Goal: Task Accomplishment & Management: Complete application form

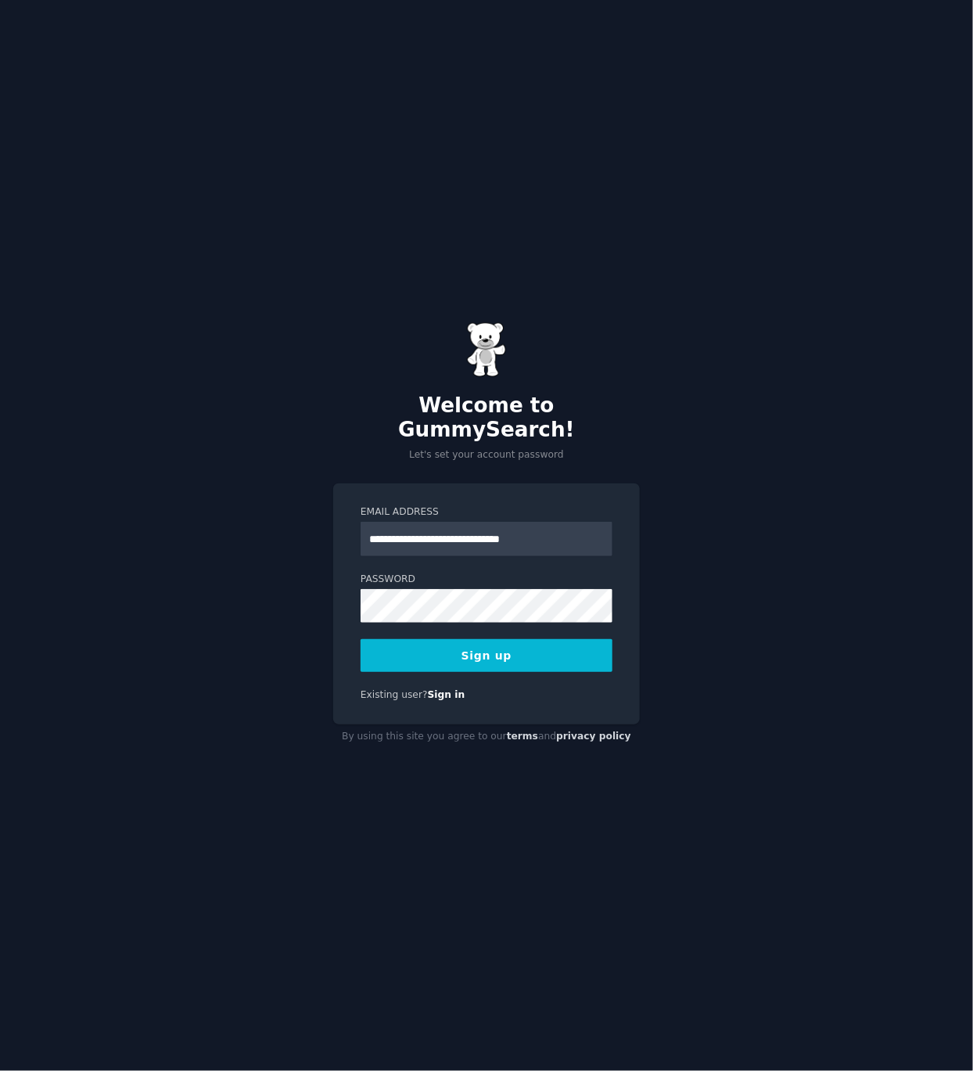
type input "**********"
click at [447, 573] on label "Password" at bounding box center [487, 580] width 252 height 14
click at [500, 656] on button "Sign up" at bounding box center [487, 655] width 252 height 33
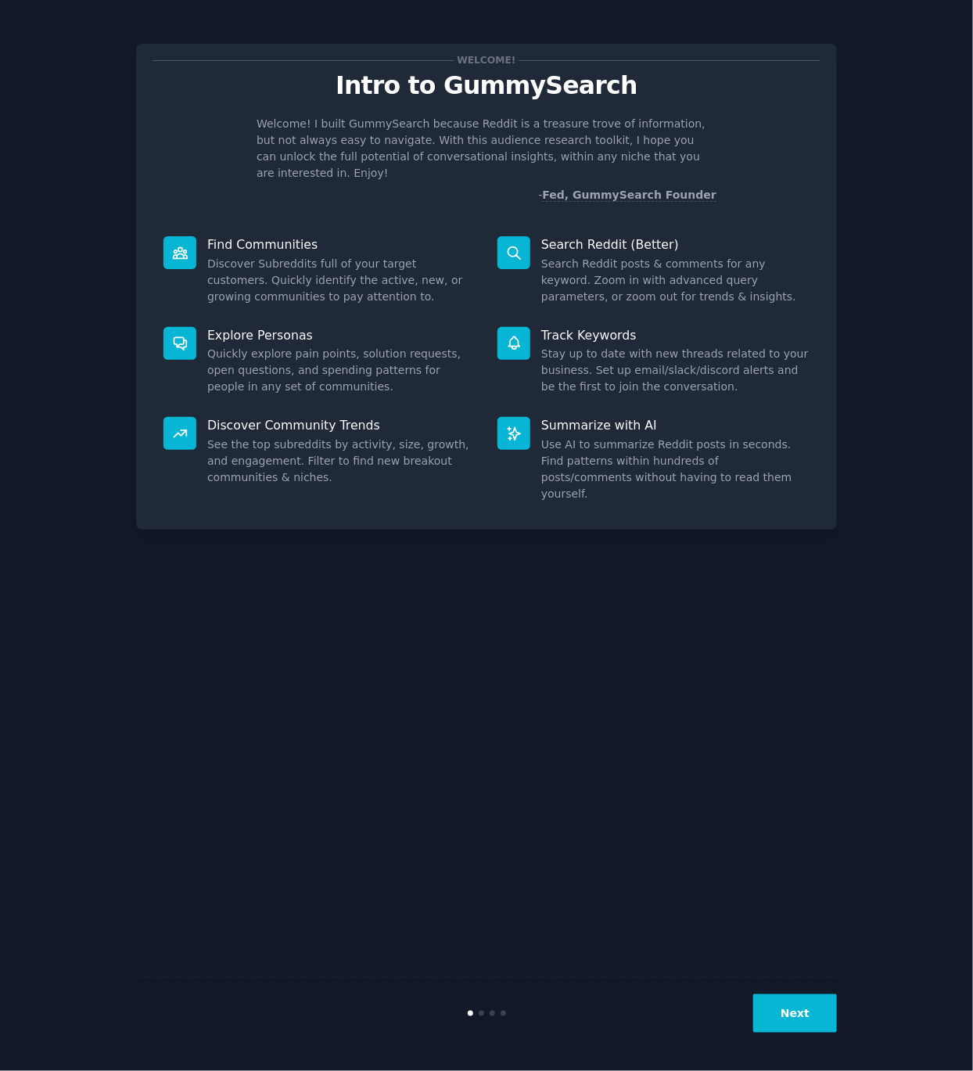
click at [819, 1028] on button "Next" at bounding box center [795, 1013] width 84 height 38
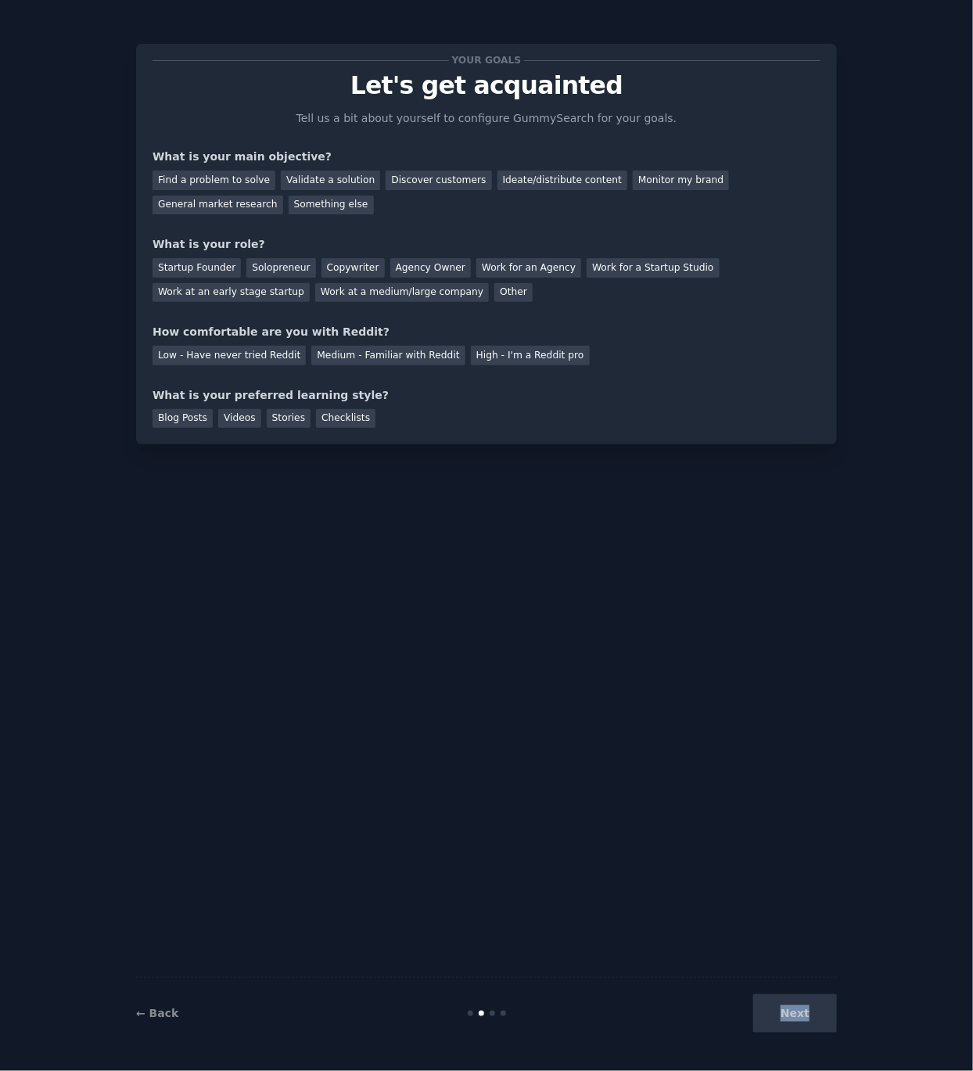
click at [819, 1028] on div "Next" at bounding box center [720, 1013] width 234 height 38
click at [247, 177] on div "Find a problem to solve" at bounding box center [214, 181] width 123 height 20
click at [424, 178] on div "Discover customers" at bounding box center [439, 181] width 106 height 20
click at [223, 171] on div "Find a problem to solve" at bounding box center [214, 181] width 123 height 20
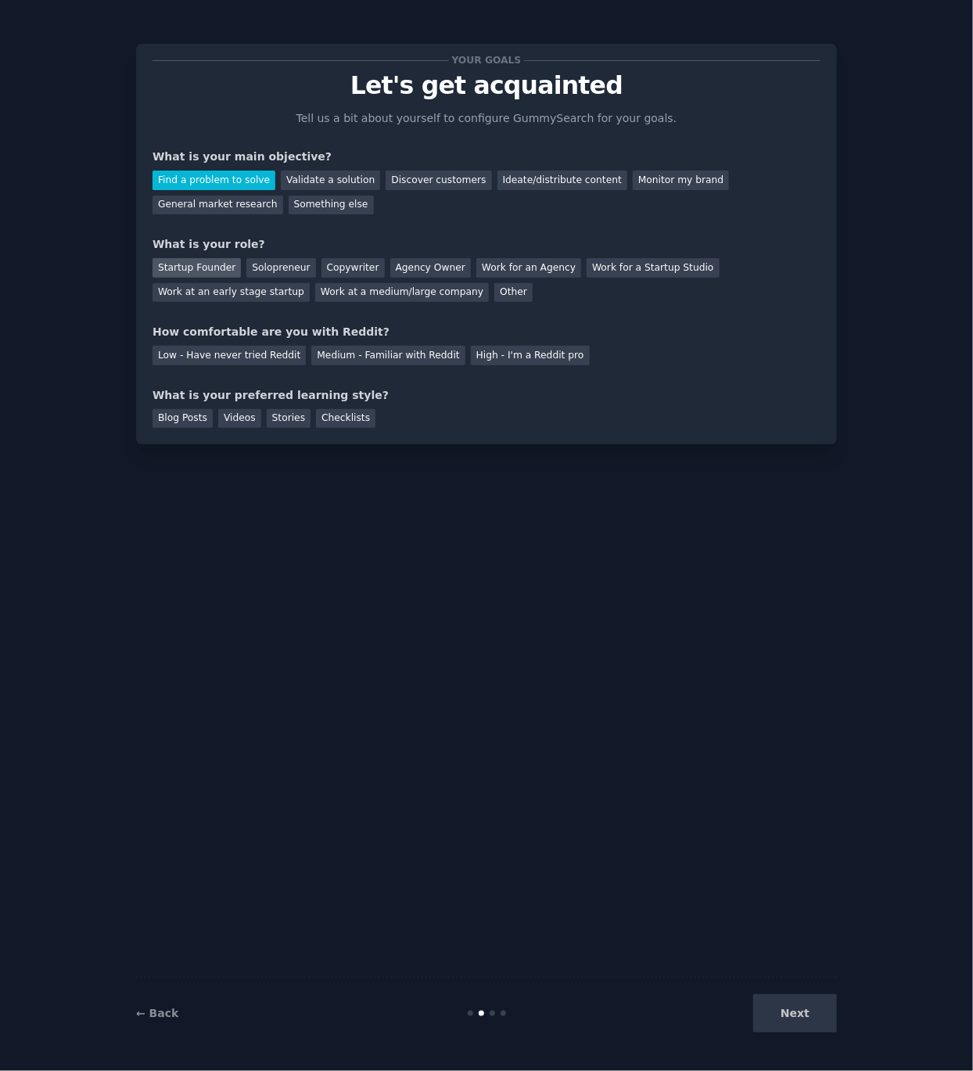
click at [222, 263] on div "Startup Founder" at bounding box center [197, 268] width 88 height 20
click at [282, 263] on div "Solopreneur" at bounding box center [280, 268] width 69 height 20
click at [264, 354] on div "Low - Have never tried Reddit" at bounding box center [229, 356] width 153 height 20
click at [228, 419] on div "Videos" at bounding box center [239, 419] width 43 height 20
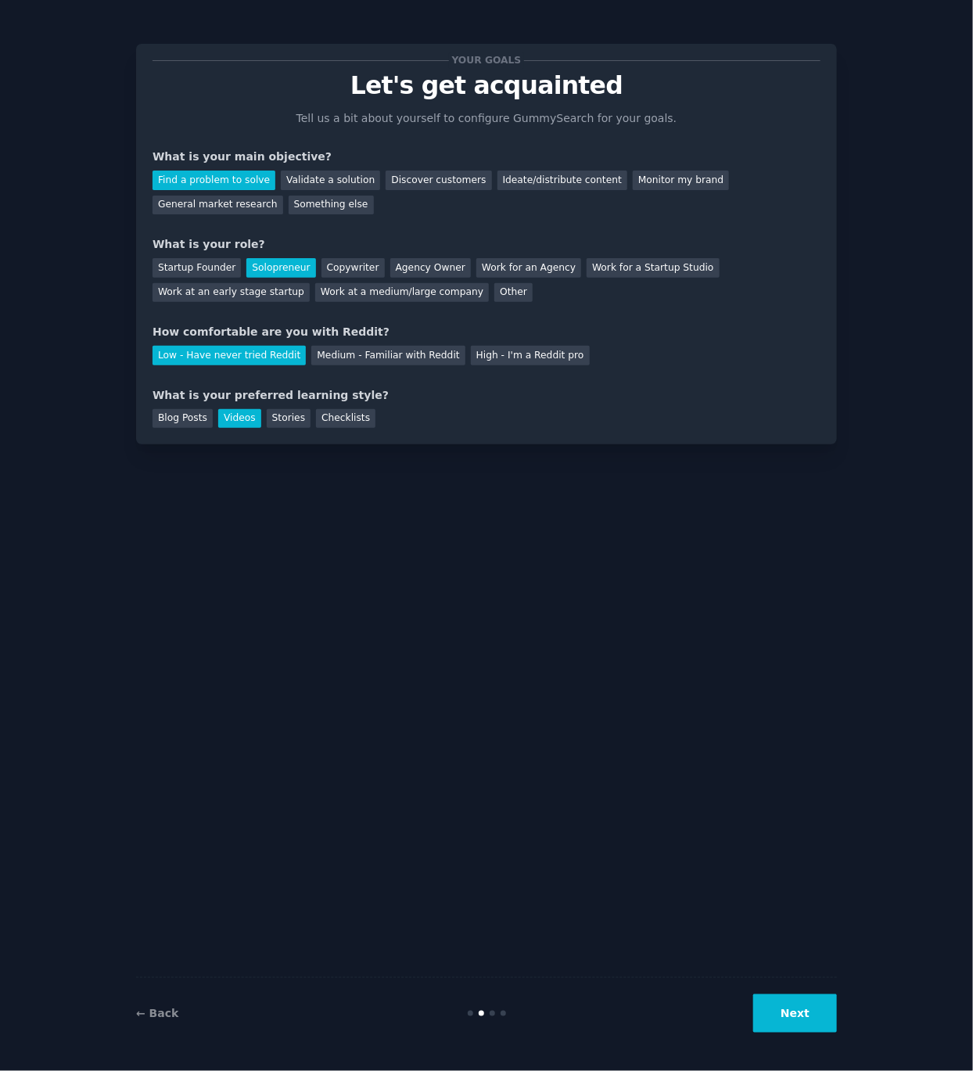
click at [803, 1005] on button "Next" at bounding box center [795, 1013] width 84 height 38
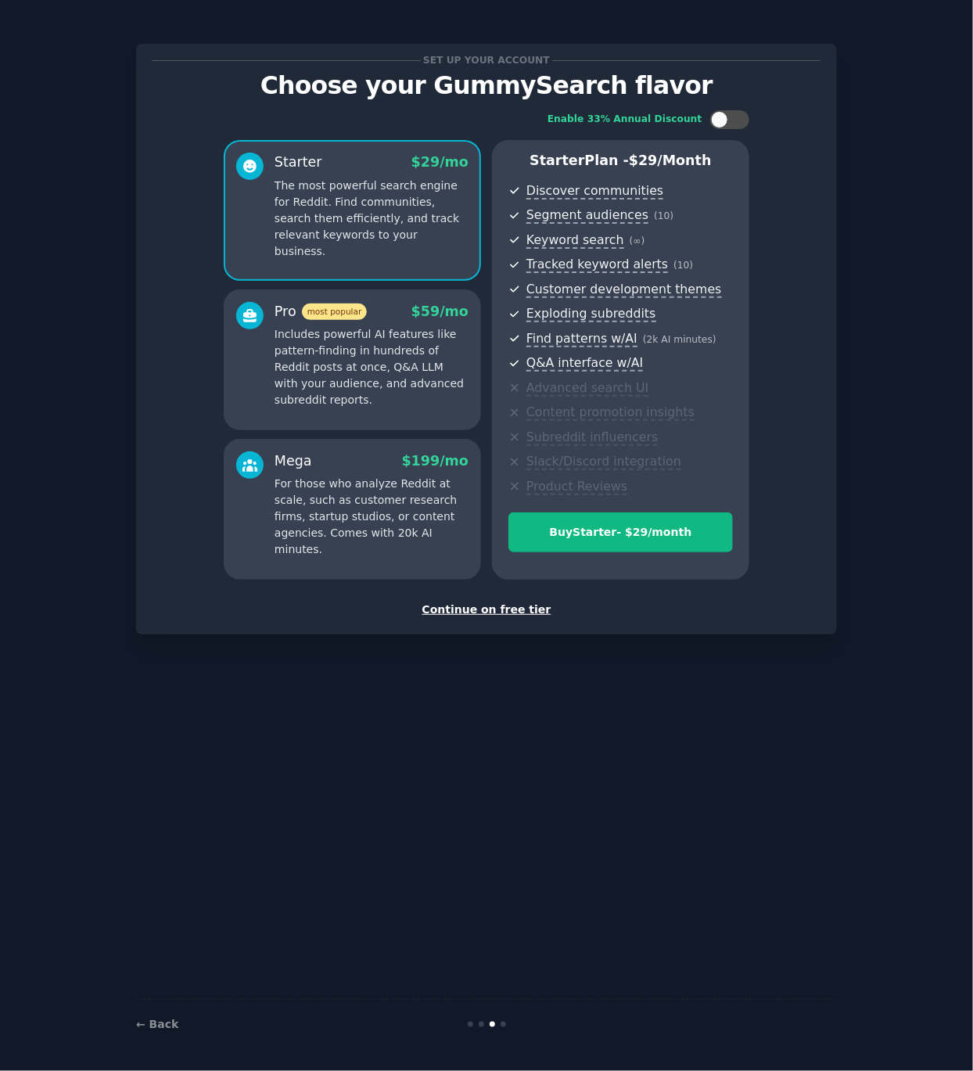
click at [451, 606] on div "Continue on free tier" at bounding box center [487, 610] width 668 height 16
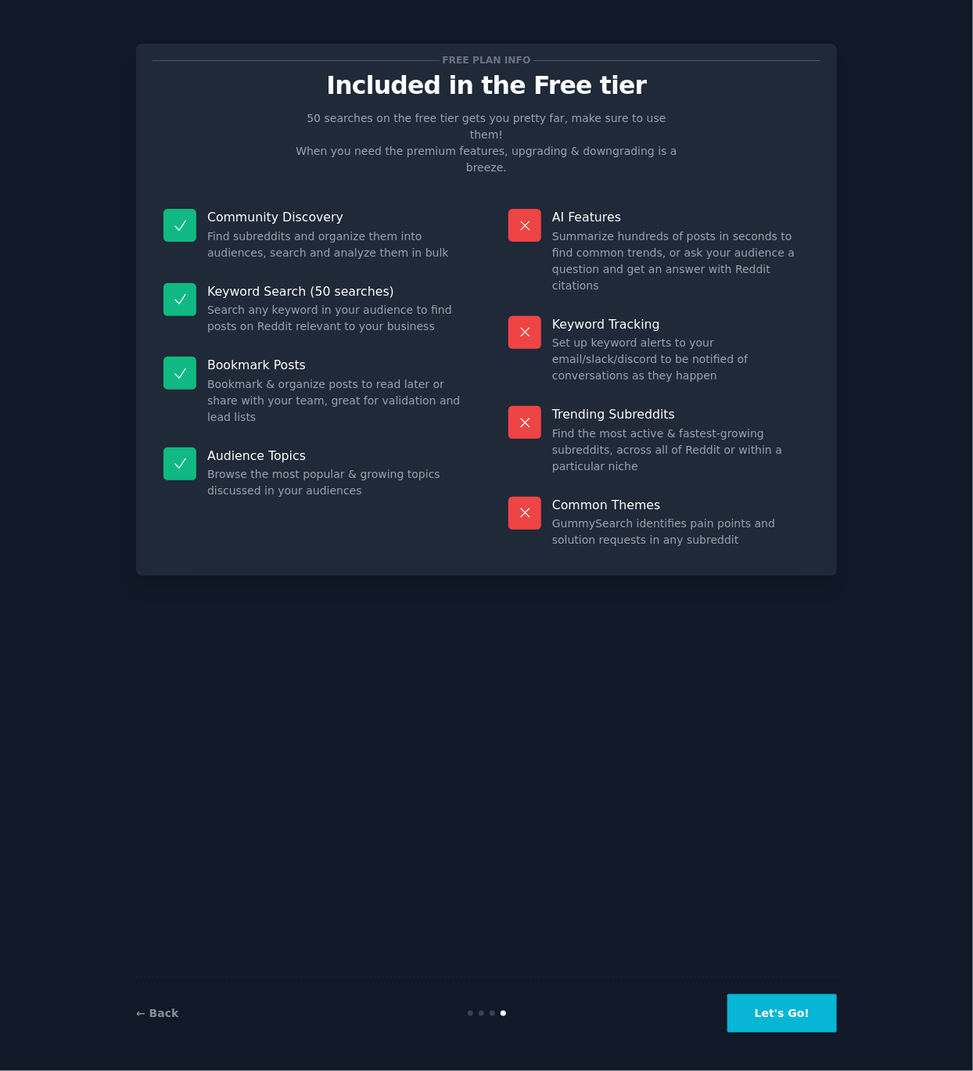
click at [811, 997] on button "Let's Go!" at bounding box center [783, 1013] width 110 height 38
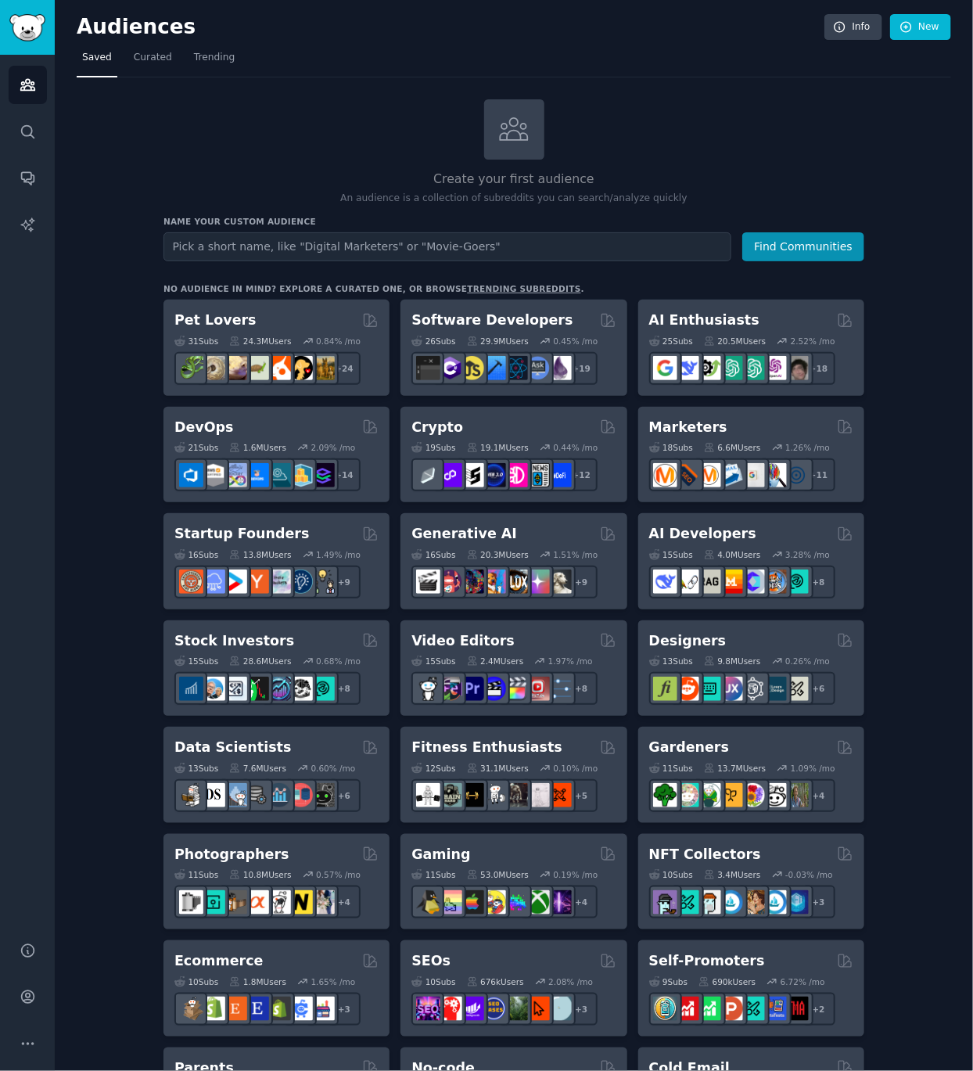
click at [440, 232] on input "text" at bounding box center [448, 246] width 568 height 29
click at [134, 60] on span "Curated" at bounding box center [153, 58] width 38 height 14
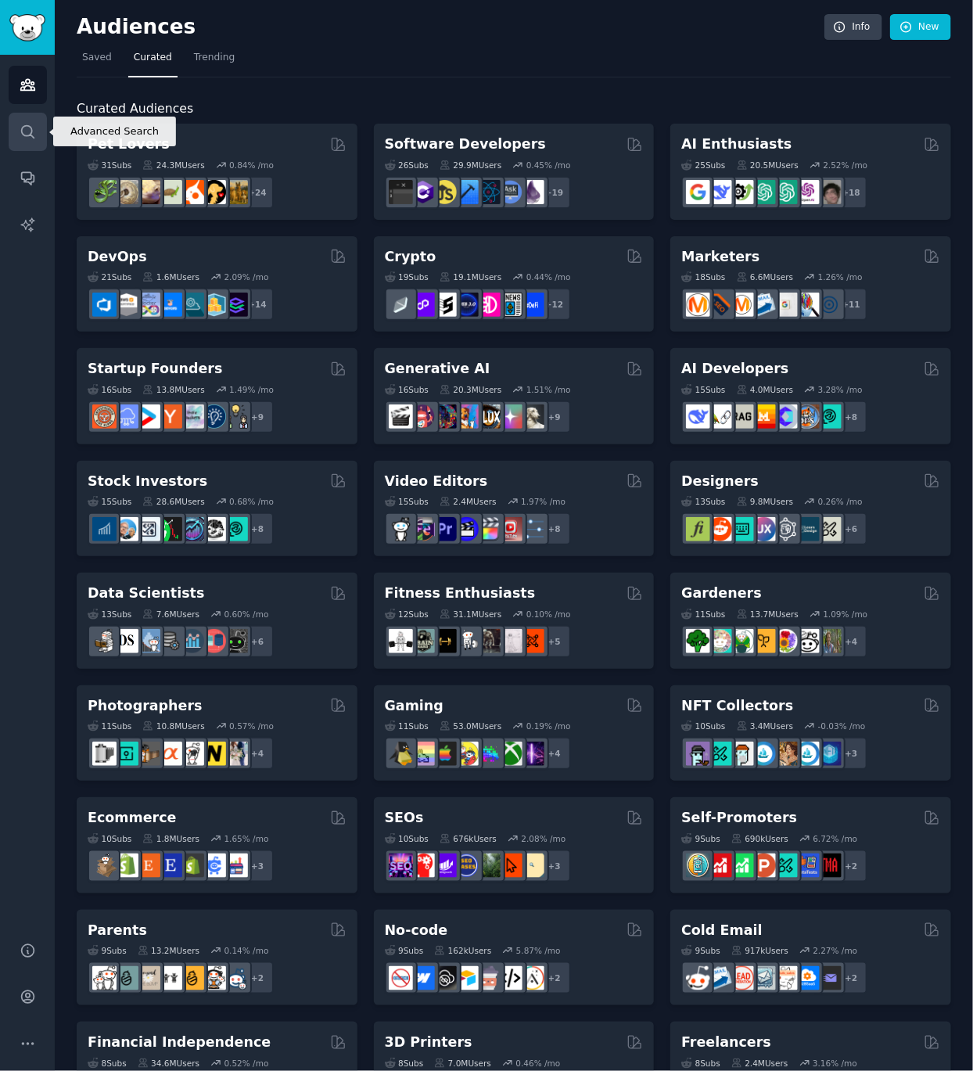
click at [17, 141] on link "Search" at bounding box center [28, 132] width 38 height 38
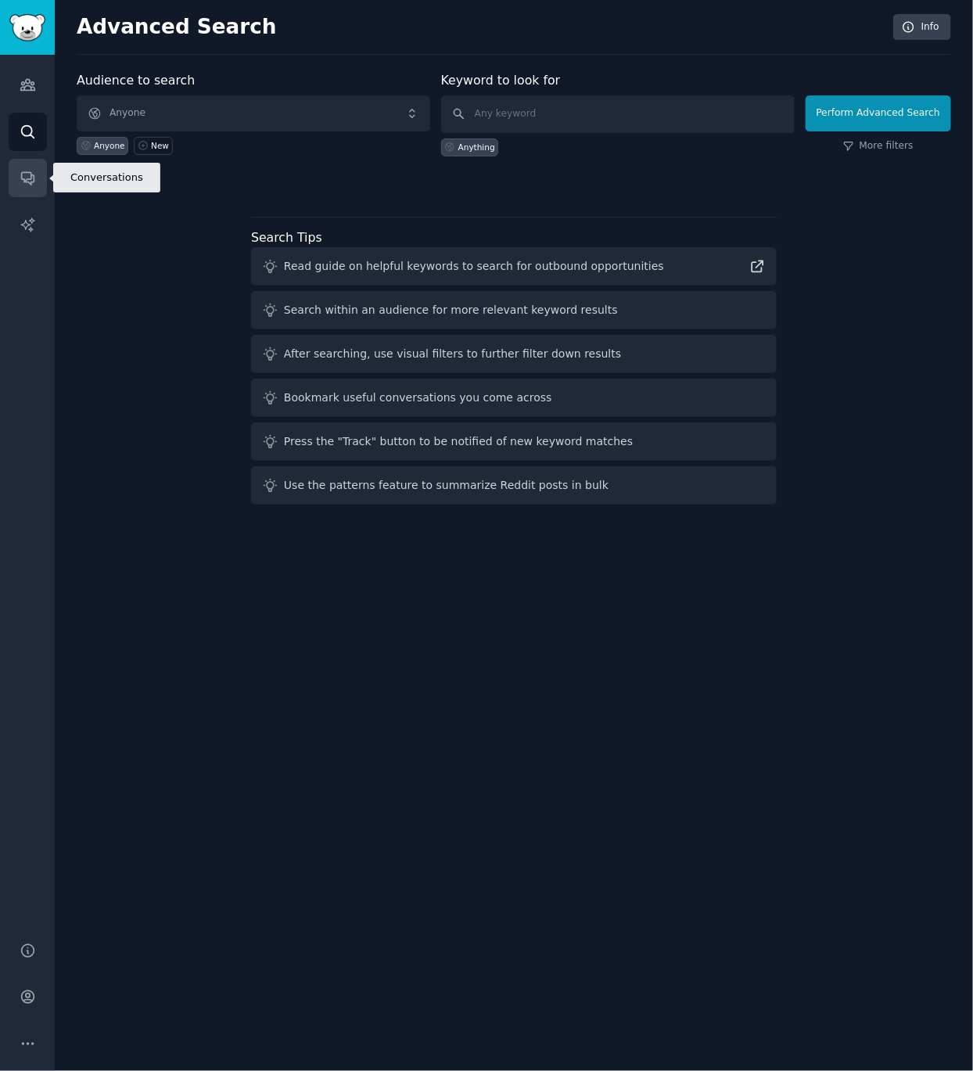
click at [40, 183] on link "Conversations" at bounding box center [28, 178] width 38 height 38
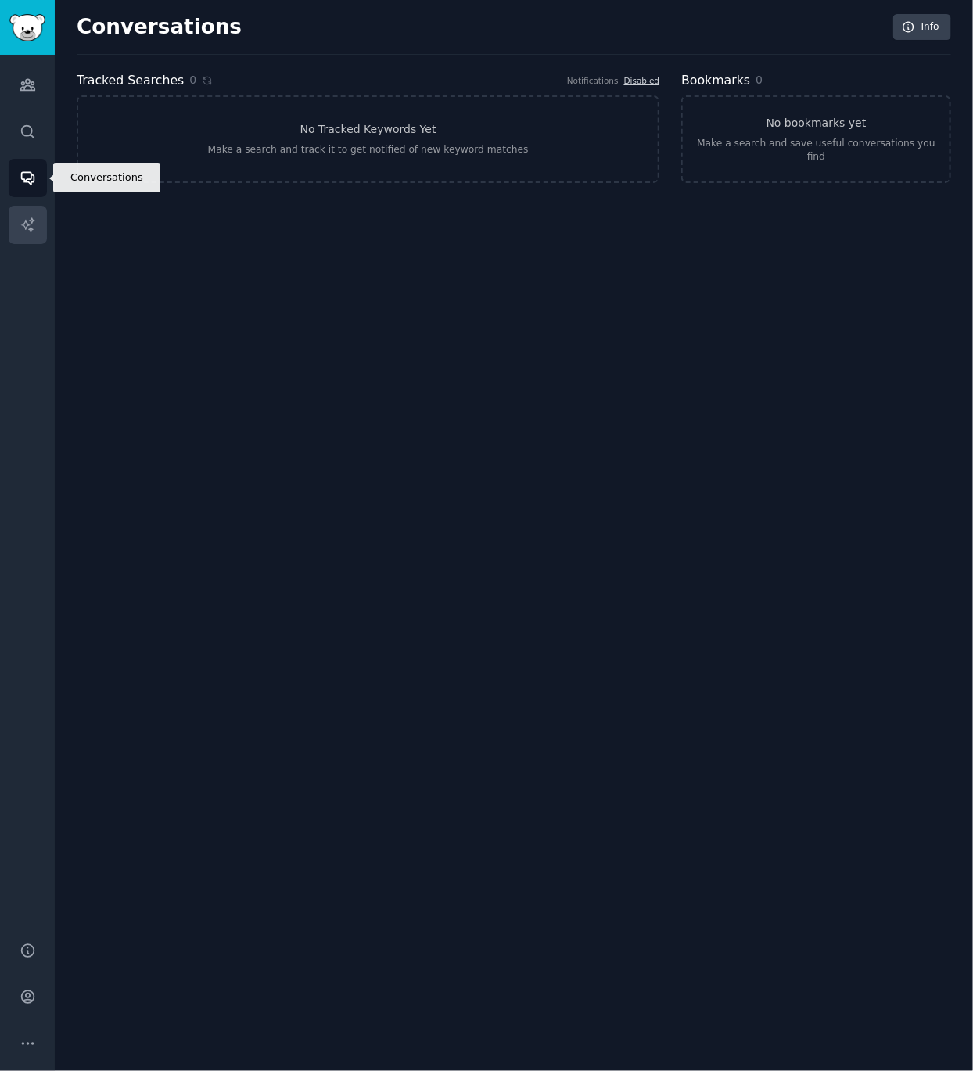
click at [37, 221] on link "AI Reports" at bounding box center [28, 225] width 38 height 38
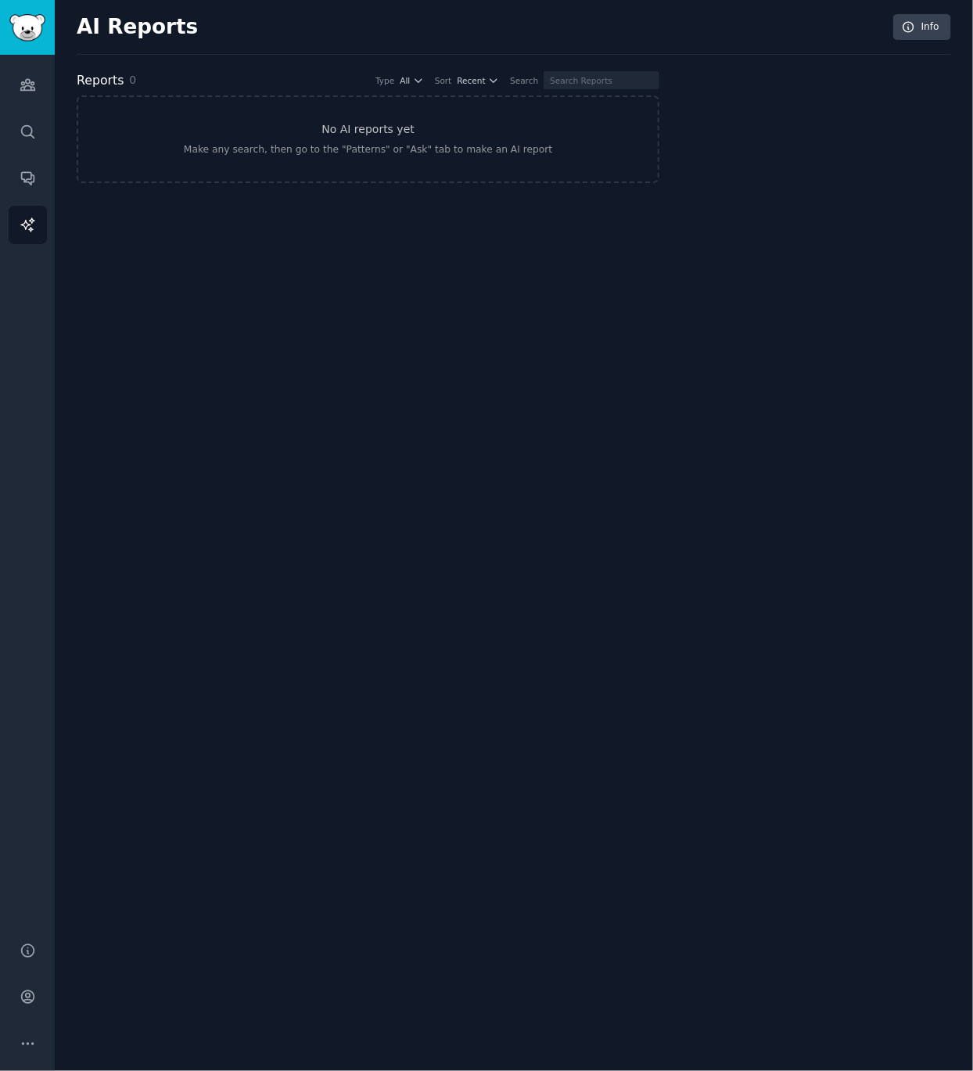
click at [37, 106] on div "Audiences Search Conversations AI Reports" at bounding box center [27, 489] width 55 height 868
click at [31, 95] on link "Audiences" at bounding box center [28, 85] width 38 height 38
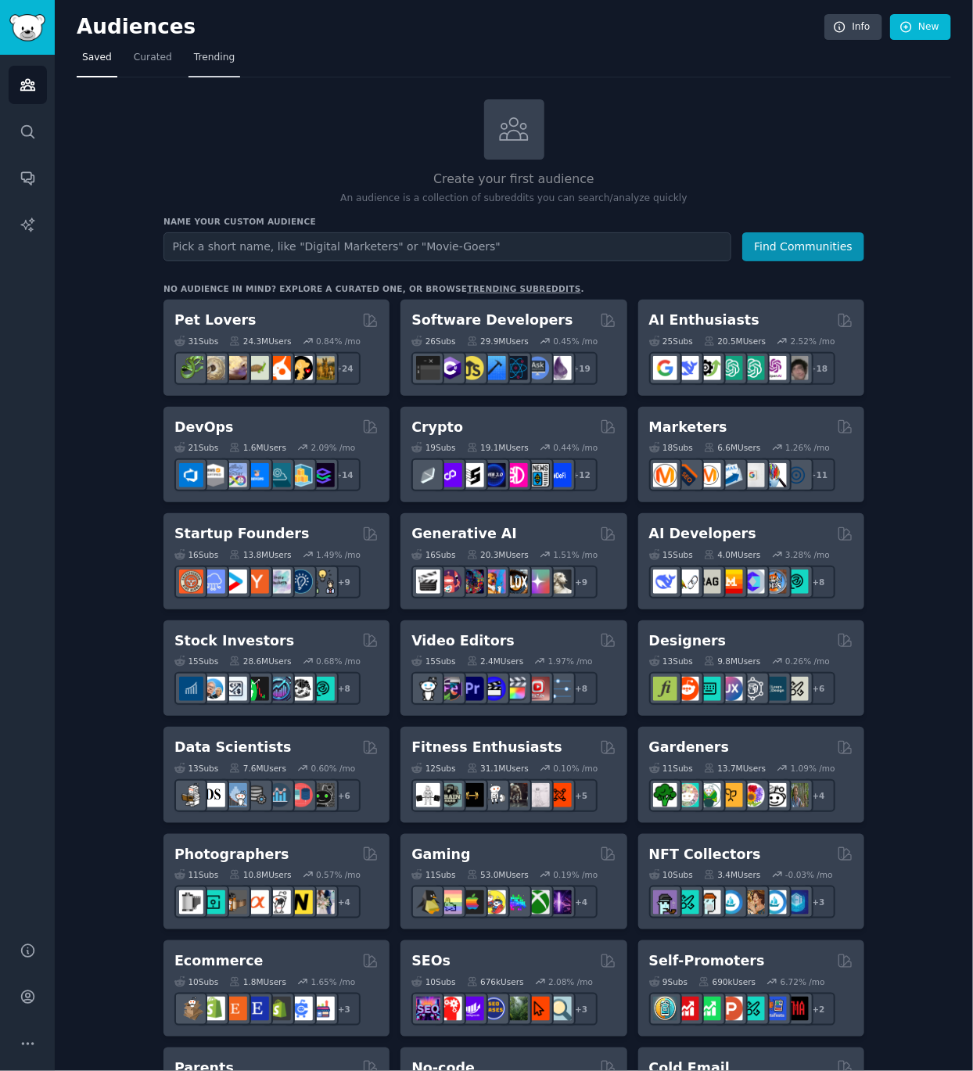
click at [218, 59] on span "Trending" at bounding box center [214, 58] width 41 height 14
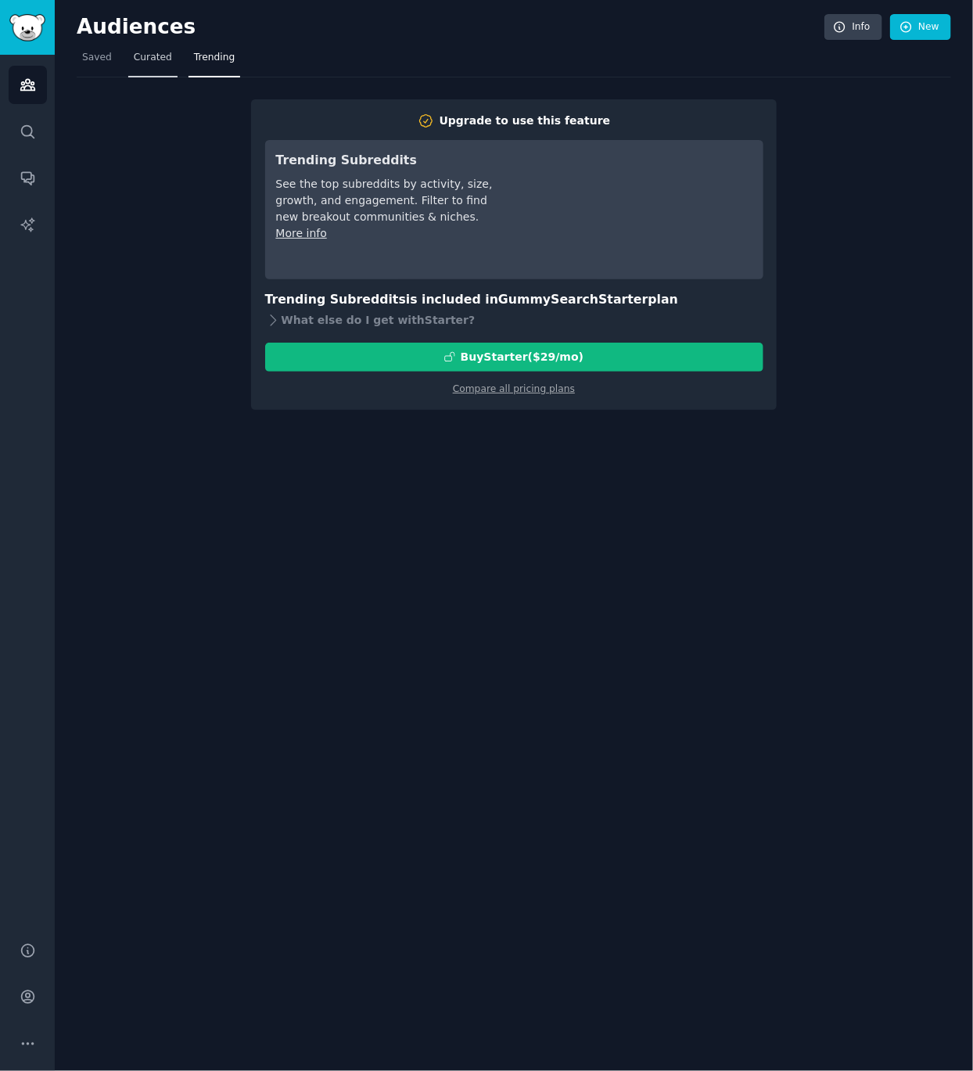
click at [161, 59] on span "Curated" at bounding box center [153, 58] width 38 height 14
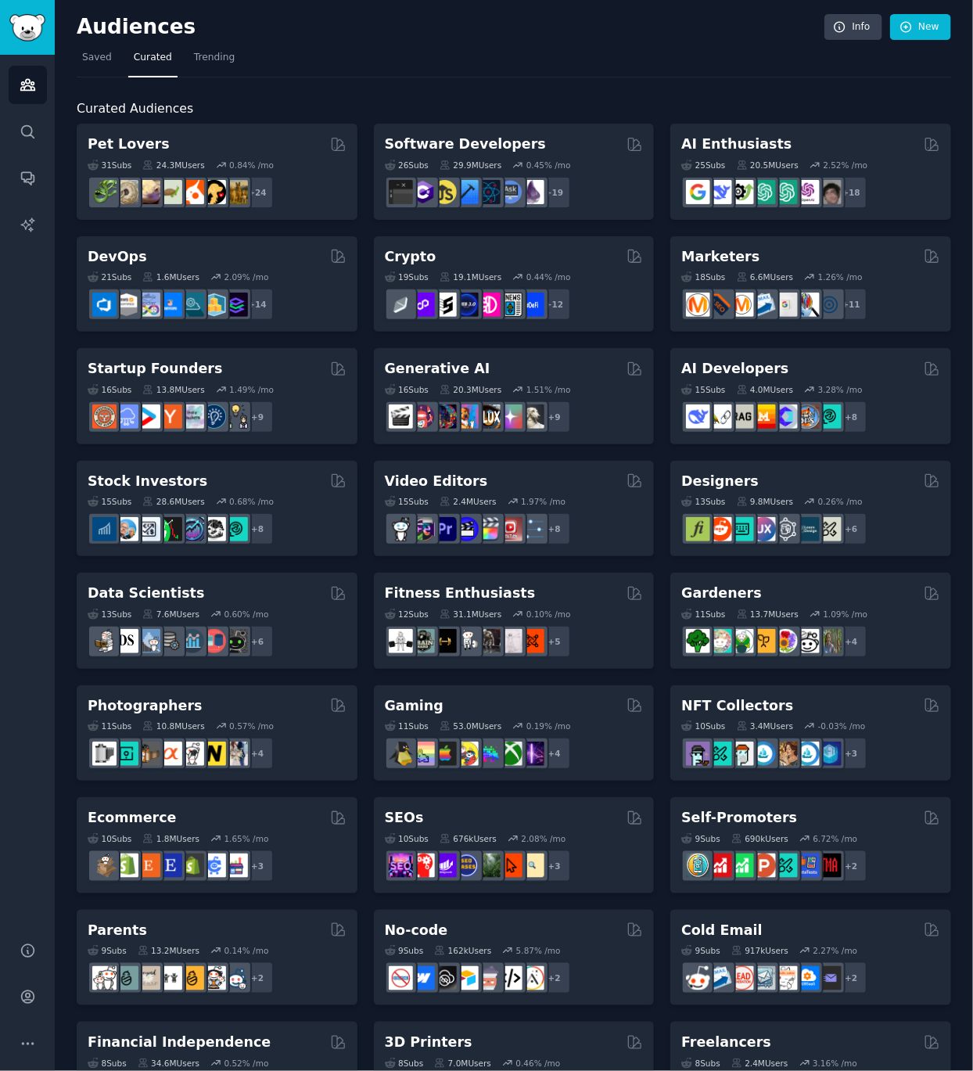
click at [120, 46] on nav "Saved Curated Trending" at bounding box center [514, 61] width 875 height 32
click at [108, 51] on span "Saved" at bounding box center [97, 58] width 30 height 14
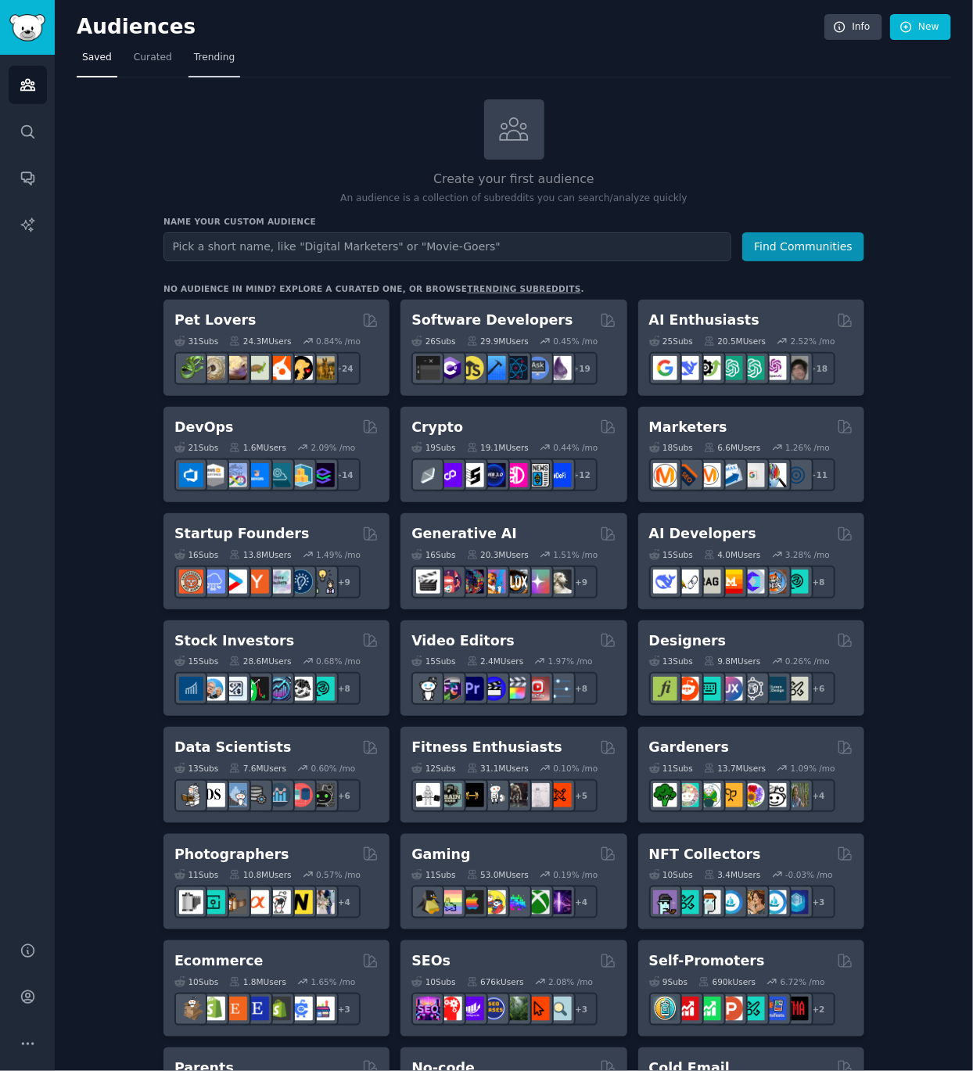
click at [210, 57] on span "Trending" at bounding box center [214, 58] width 41 height 14
